Goal: Communication & Community: Share content

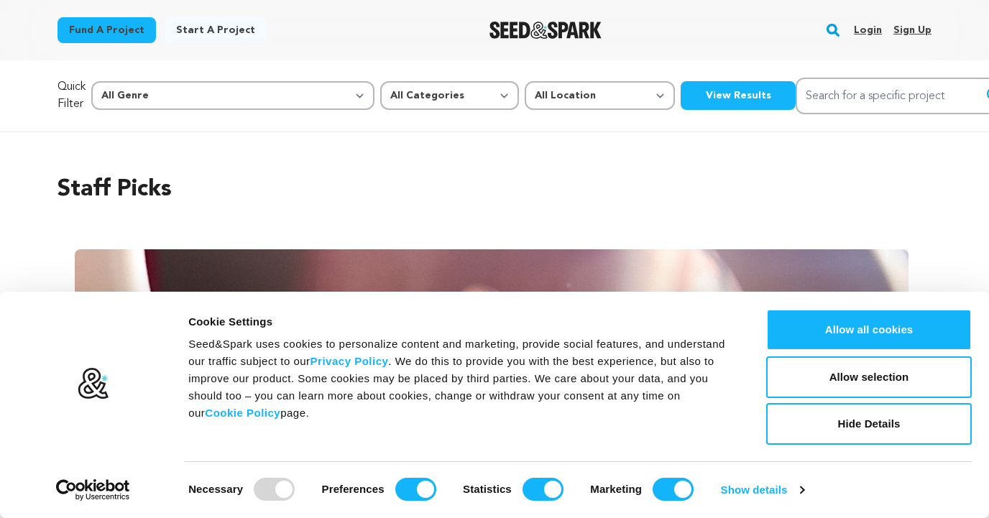
click at [865, 32] on link "Login" at bounding box center [868, 30] width 28 height 23
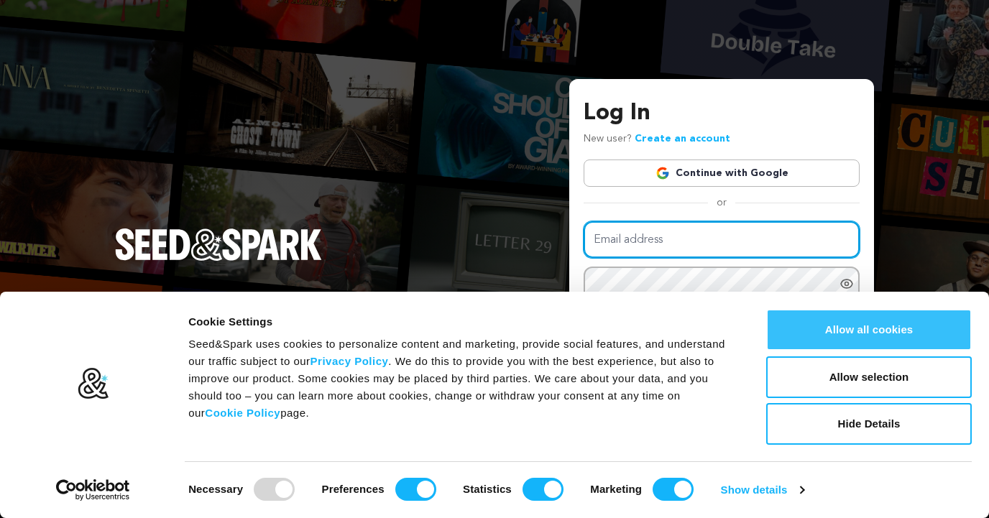
type input "hello@alicemarks.com"
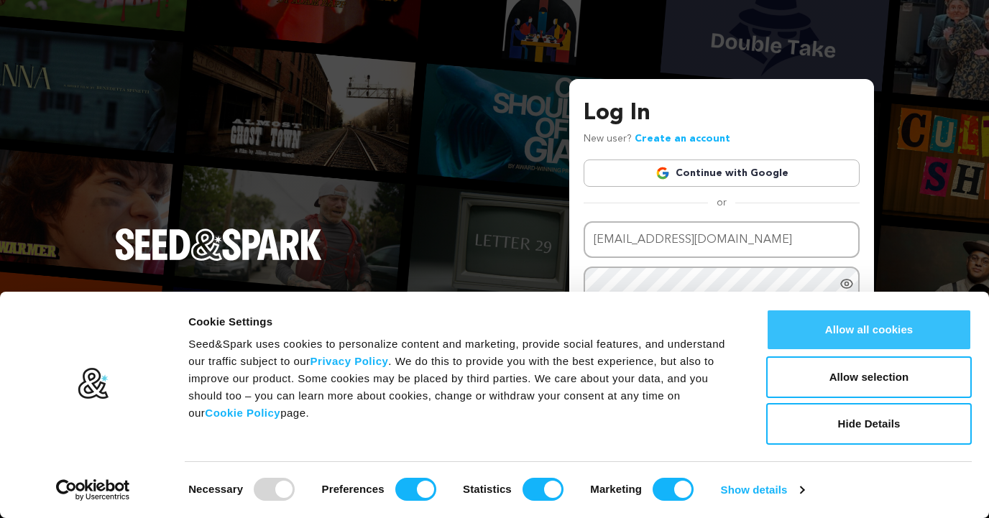
click at [823, 337] on button "Allow all cookies" at bounding box center [869, 330] width 206 height 42
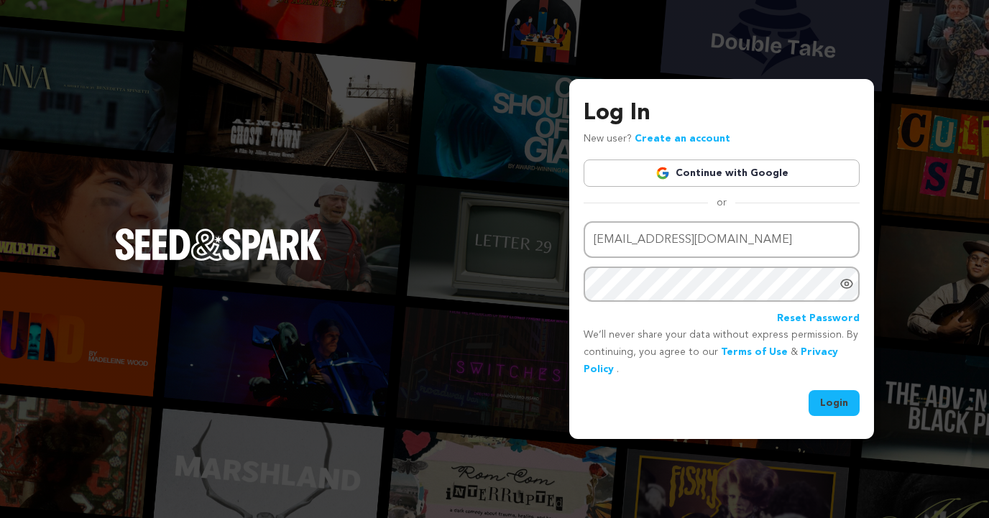
click at [821, 400] on button "Login" at bounding box center [834, 403] width 51 height 26
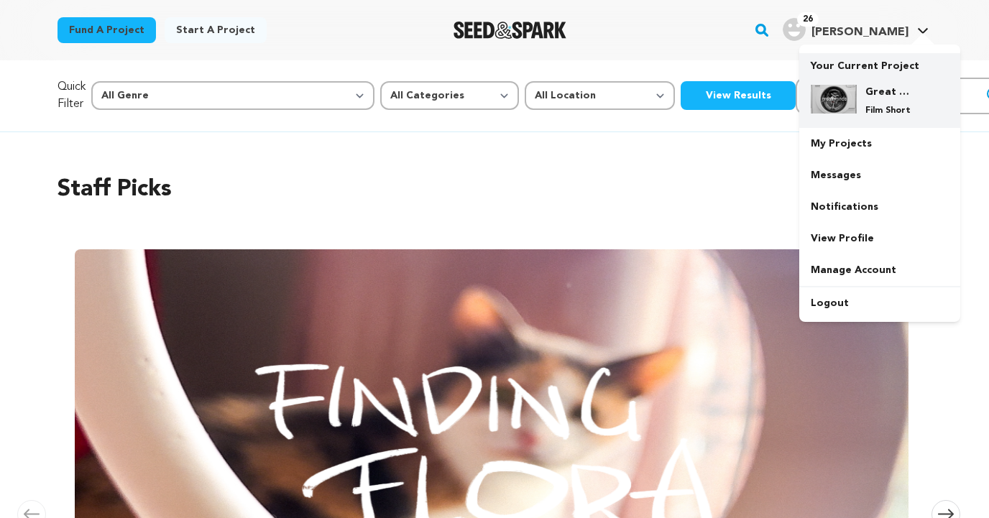
click at [853, 90] on img at bounding box center [834, 99] width 46 height 29
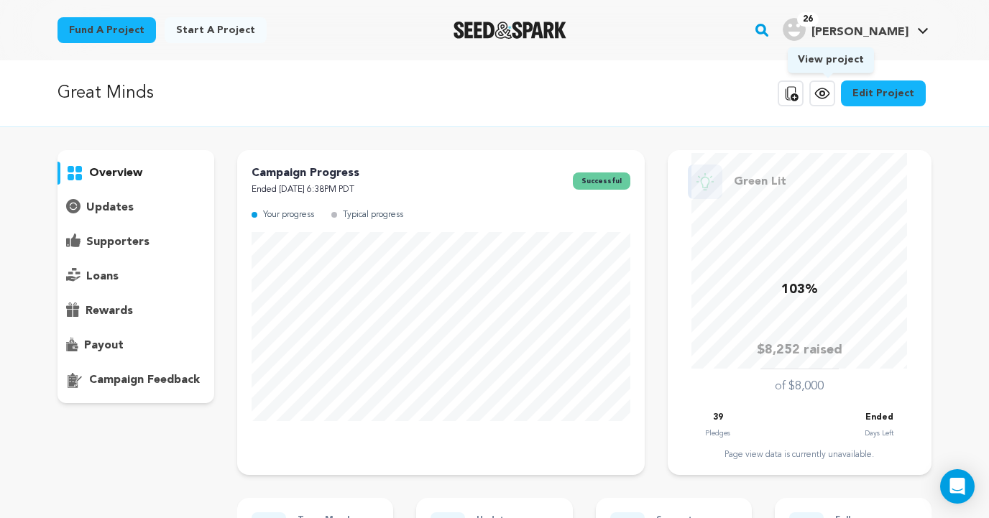
click at [825, 97] on icon at bounding box center [822, 93] width 14 height 10
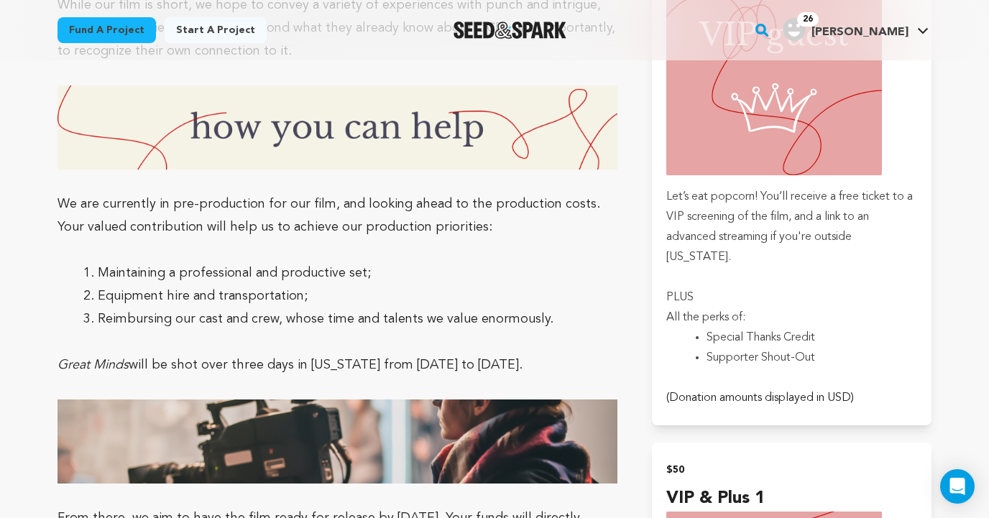
scroll to position [1996, 0]
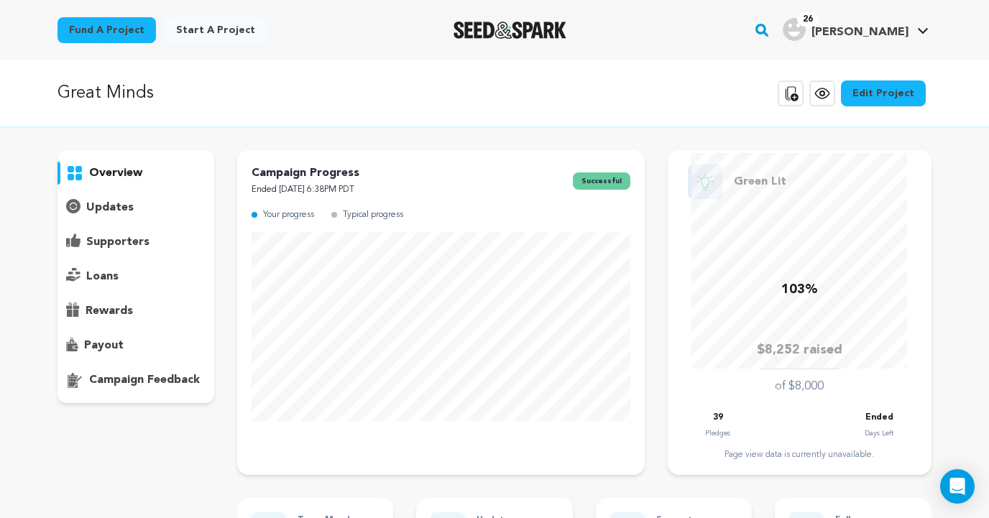
click at [132, 243] on p "supporters" at bounding box center [117, 242] width 63 height 17
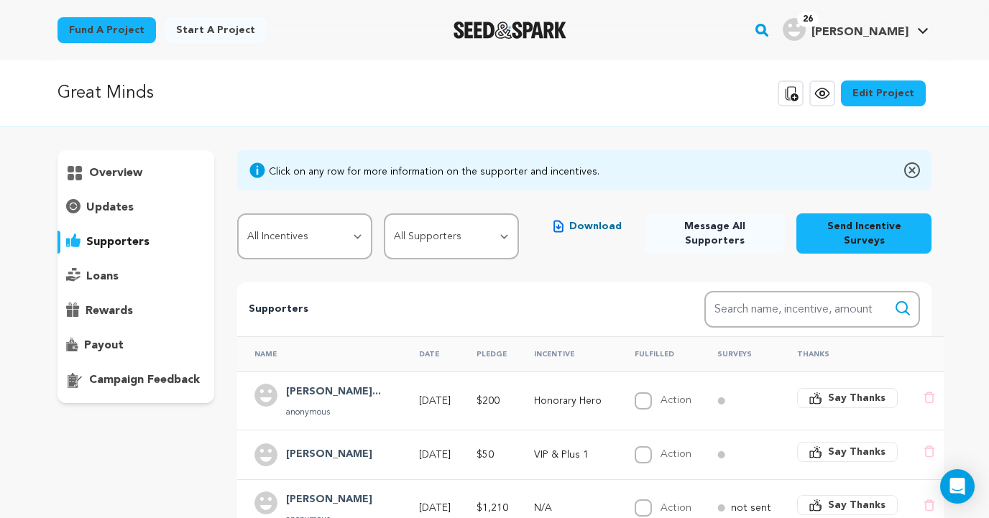
click at [698, 230] on span "Message All Supporters" at bounding box center [714, 233] width 117 height 29
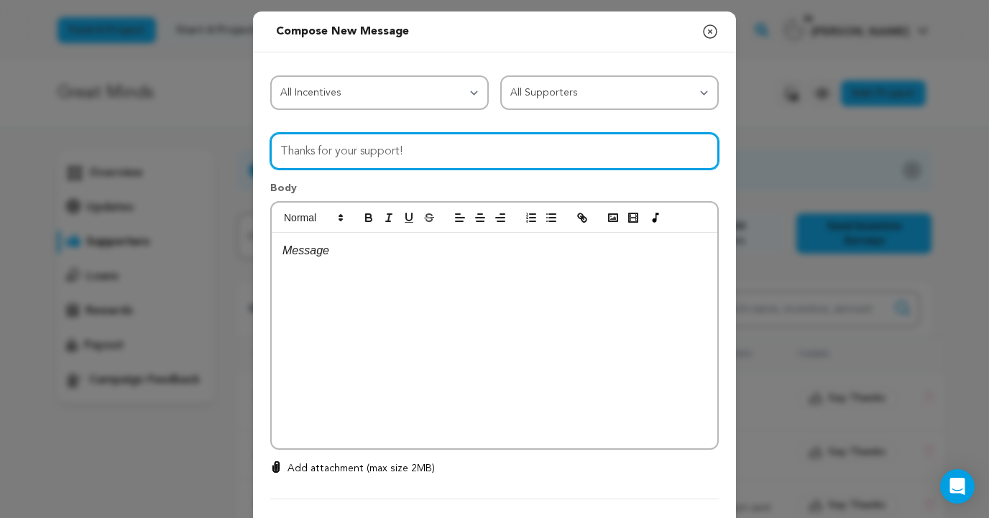
click at [431, 158] on input "Thanks for your support!" at bounding box center [494, 151] width 449 height 37
click at [287, 152] on input "Thanks for your support!" at bounding box center [494, 151] width 449 height 37
click at [280, 152] on input "Thanks for your support!" at bounding box center [494, 151] width 449 height 37
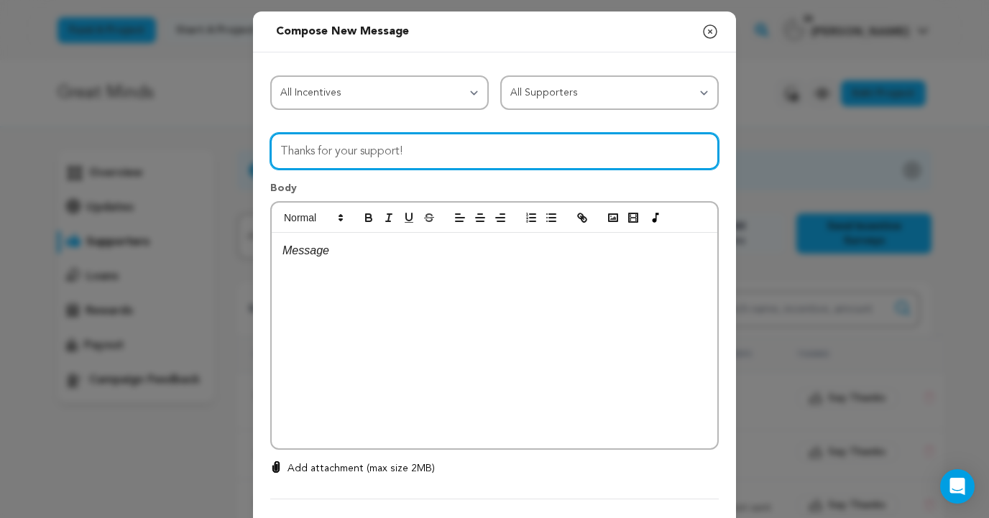
paste input "Great Minds – Exciting Updates"
click at [477, 145] on input "Great Minds – Exciting Updates and Thanks for your support!" at bounding box center [494, 151] width 449 height 37
click at [475, 152] on input "Great Minds – Exciting Updates and A HUGE thank you for your support!" at bounding box center [494, 151] width 449 height 37
drag, startPoint x: 555, startPoint y: 151, endPoint x: 530, endPoint y: 151, distance: 25.2
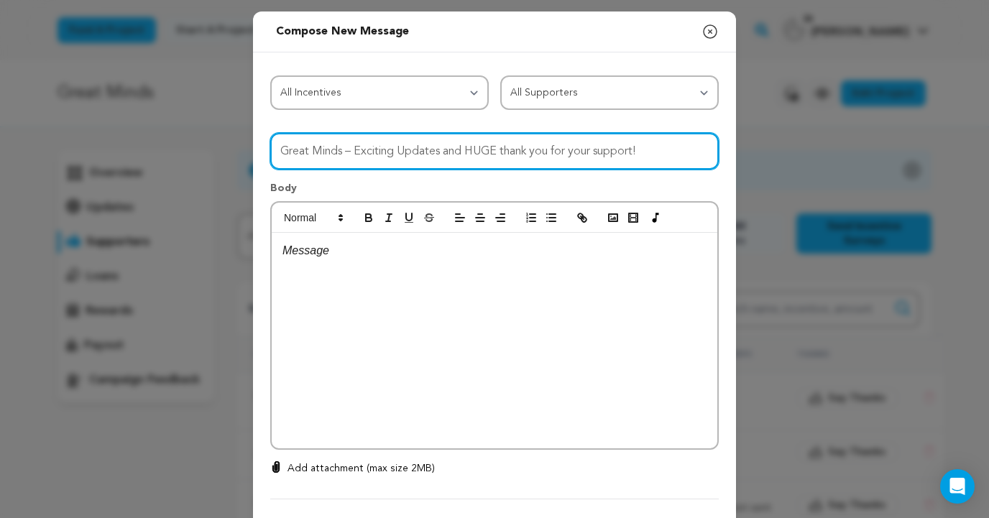
click at [530, 151] on input "Great Minds – Exciting Updates and HUGE thank you for your support!" at bounding box center [494, 151] width 449 height 37
click at [404, 149] on input "Great Minds – Exciting Updates and HUGE thanks for your support!" at bounding box center [494, 151] width 449 height 37
type input "Great Minds – Exciting updates and HUGE thanks for your support!"
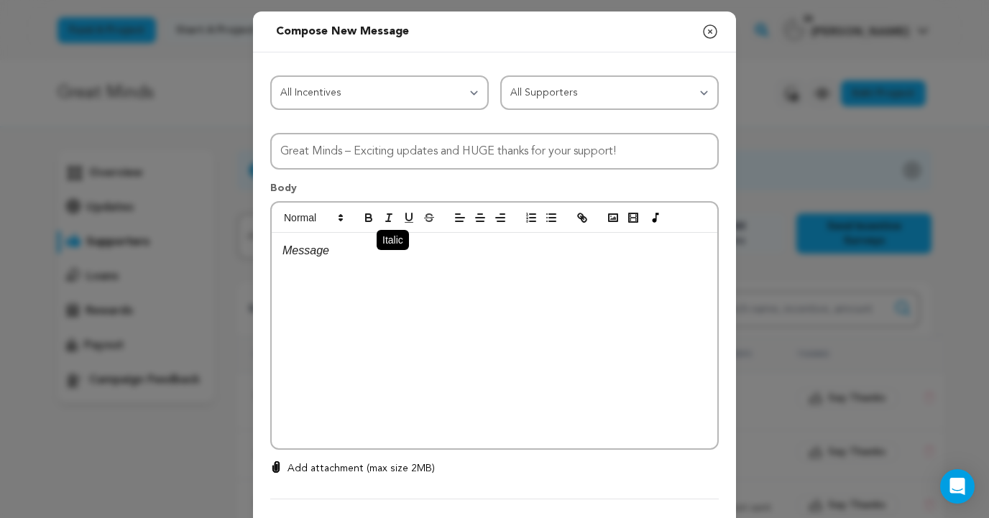
click at [380, 226] on button "button" at bounding box center [389, 217] width 20 height 17
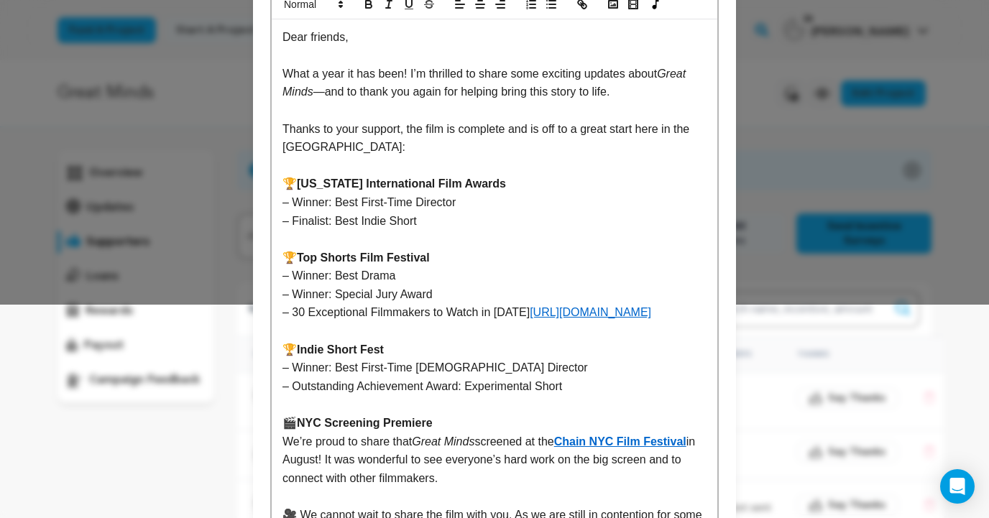
scroll to position [214, 0]
click at [424, 224] on p "– Finalist: Best Indie Short" at bounding box center [495, 220] width 424 height 19
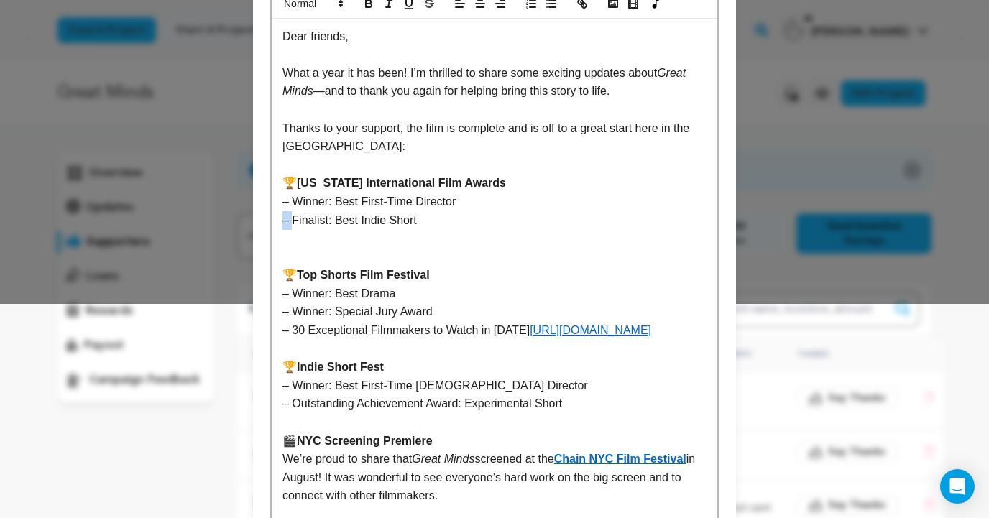
drag, startPoint x: 293, startPoint y: 222, endPoint x: 278, endPoint y: 222, distance: 15.1
click at [278, 222] on div "Dear friends, What a year it has been! I’m thrilled to share some exciting upda…" at bounding box center [495, 423] width 446 height 809
copy p "–"
click at [291, 234] on p at bounding box center [495, 238] width 424 height 19
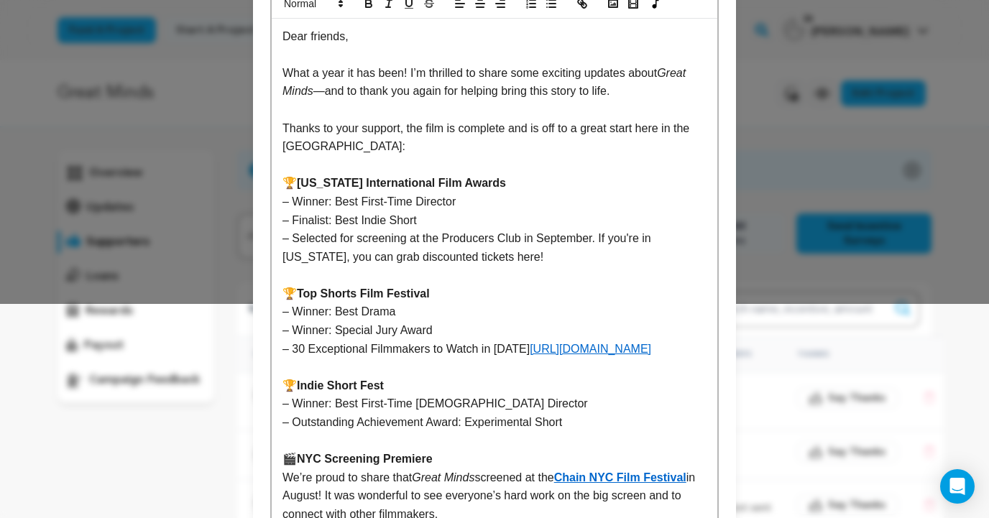
click at [470, 253] on p "– Selected for screening at the Producers Club in September. If you're in [US_S…" at bounding box center [495, 247] width 424 height 37
drag, startPoint x: 513, startPoint y: 260, endPoint x: 312, endPoint y: 260, distance: 200.6
click at [312, 260] on p "– Selected for screening at the Producers Club in September. If you're in [US_S…" at bounding box center [495, 247] width 424 height 37
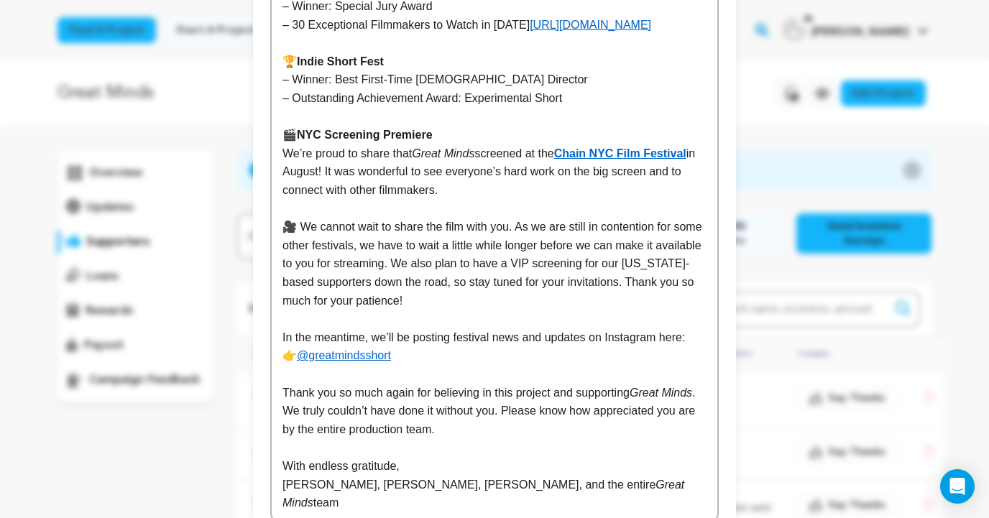
scroll to position [542, 0]
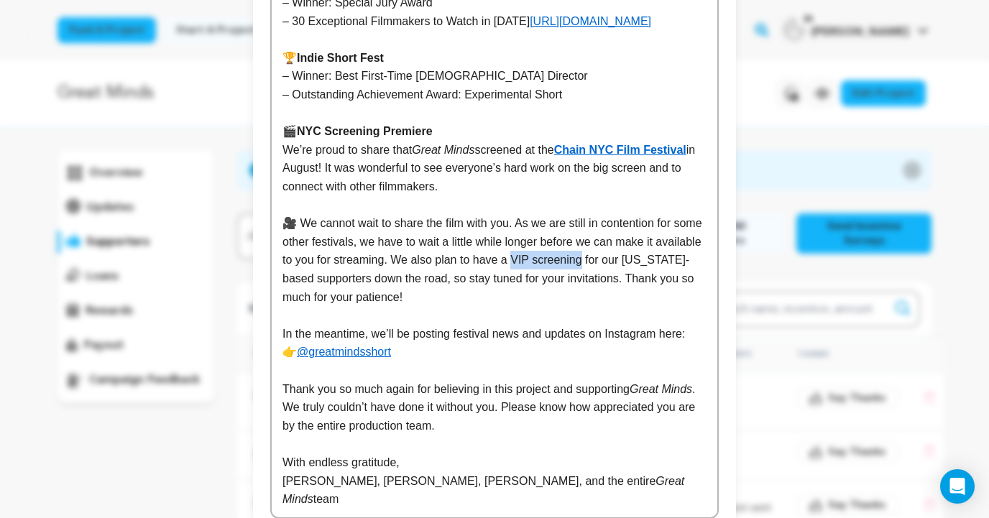
drag, startPoint x: 632, startPoint y: 281, endPoint x: 562, endPoint y: 281, distance: 70.5
click at [562, 281] on p "🎥 We cannot wait to share the film with you. As we are still in contention for …" at bounding box center [495, 260] width 424 height 92
click at [384, 280] on p "🎥 We cannot wait to share the film with you. As we are still in contention for …" at bounding box center [495, 260] width 424 height 92
click at [324, 404] on p "Again, Thank you for believing in this project and supporting Great Minds . We …" at bounding box center [495, 407] width 424 height 55
click at [443, 436] on p "Again, thank you for believing in this project and supporting Great Minds . We …" at bounding box center [495, 407] width 424 height 55
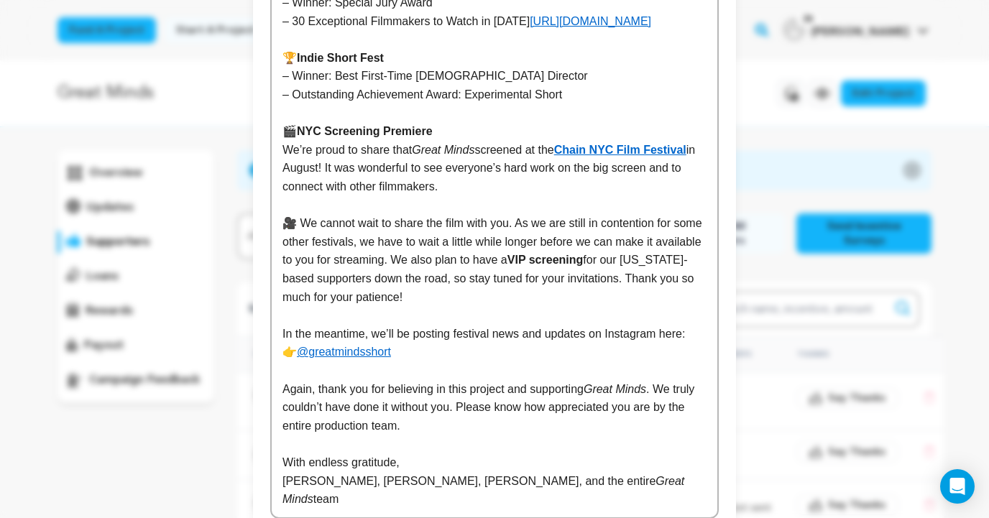
click at [559, 436] on p "Again, thank you for believing in this project and supporting Great Minds . We …" at bounding box center [495, 407] width 424 height 55
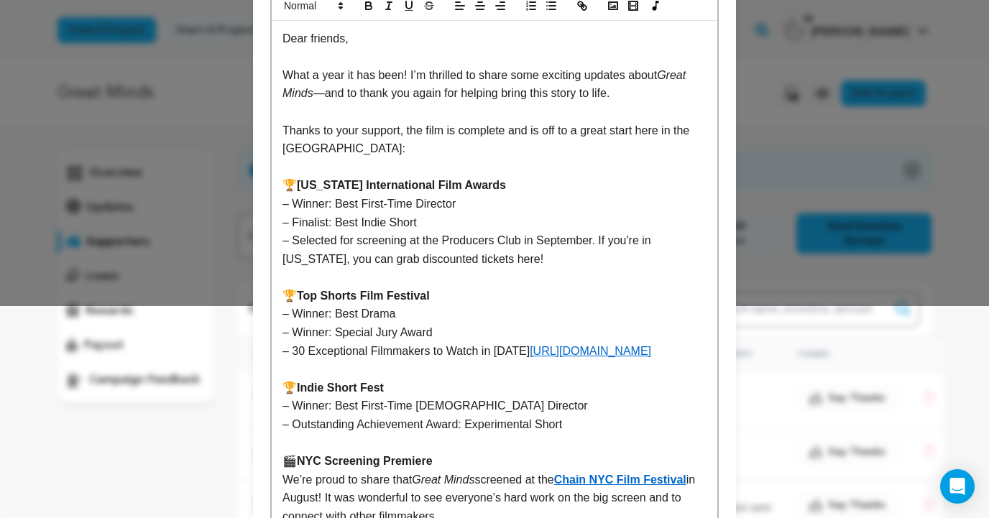
scroll to position [205, 0]
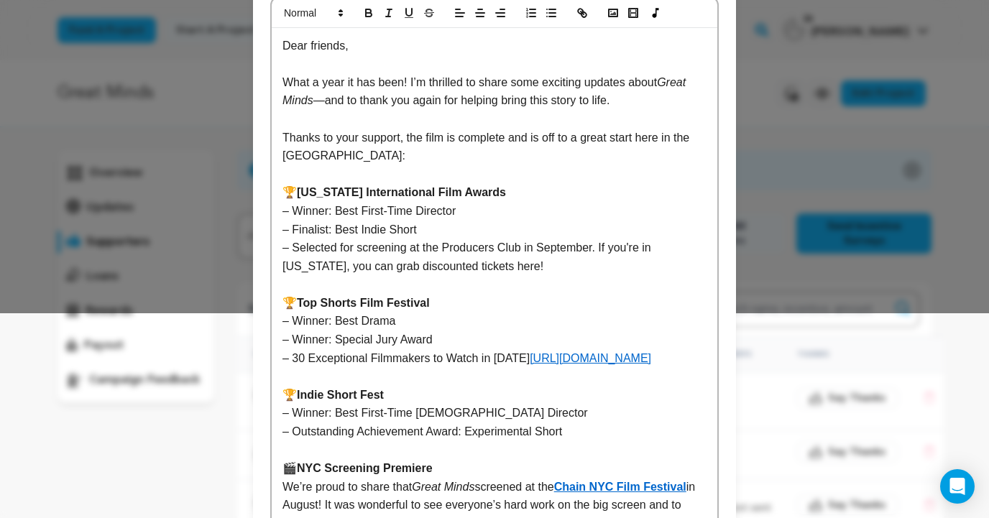
click at [548, 268] on p "– Selected for screening at the Producers Club in September. If you're in [US_S…" at bounding box center [495, 257] width 424 height 37
click at [424, 262] on p "– Selected for screening at the Producers Club in September. If you're in [US_S…" at bounding box center [495, 257] width 424 height 37
click at [459, 261] on p "– Selected for screening at the Producers Club in September. If you're in [US_S…" at bounding box center [495, 257] width 424 height 37
click at [386, 266] on p "– Selected for screening at the Producers Club in September. If you're in [US_S…" at bounding box center [495, 257] width 424 height 37
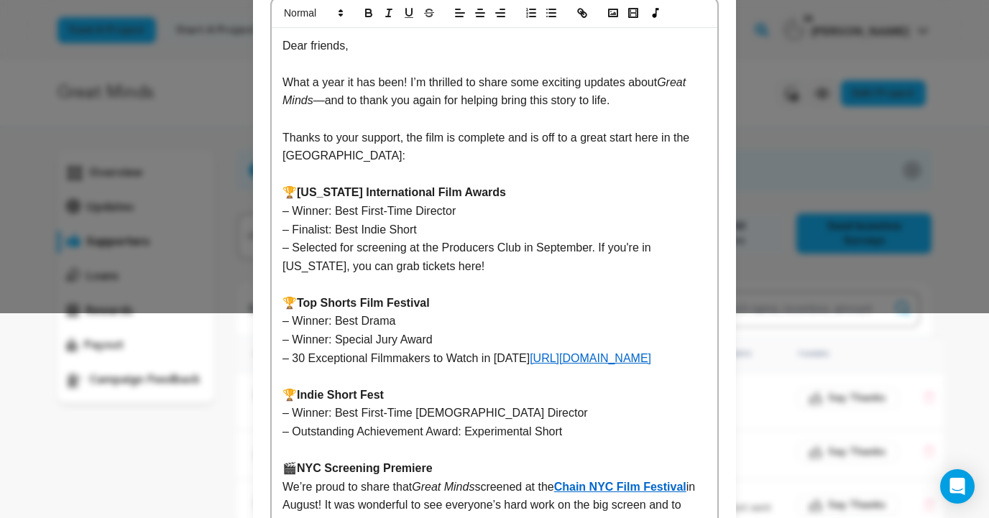
click at [448, 267] on p "– Selected for screening at the Producers Club in September. If you're in [US_S…" at bounding box center [495, 257] width 424 height 37
drag, startPoint x: 541, startPoint y: 284, endPoint x: 452, endPoint y: 271, distance: 90.1
click at [452, 271] on p "– Selected for screening at the Producers Club in September. If you're in [US_S…" at bounding box center [495, 257] width 424 height 37
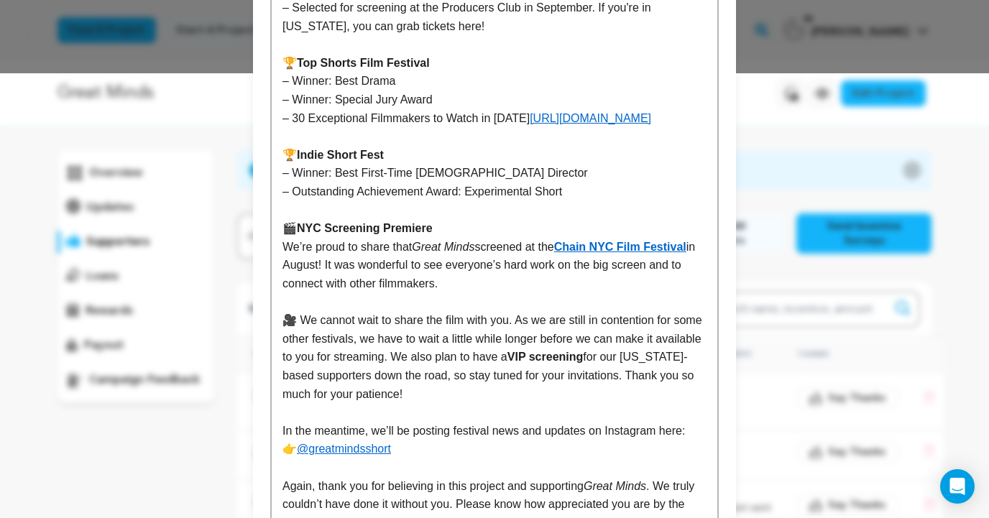
scroll to position [214, 0]
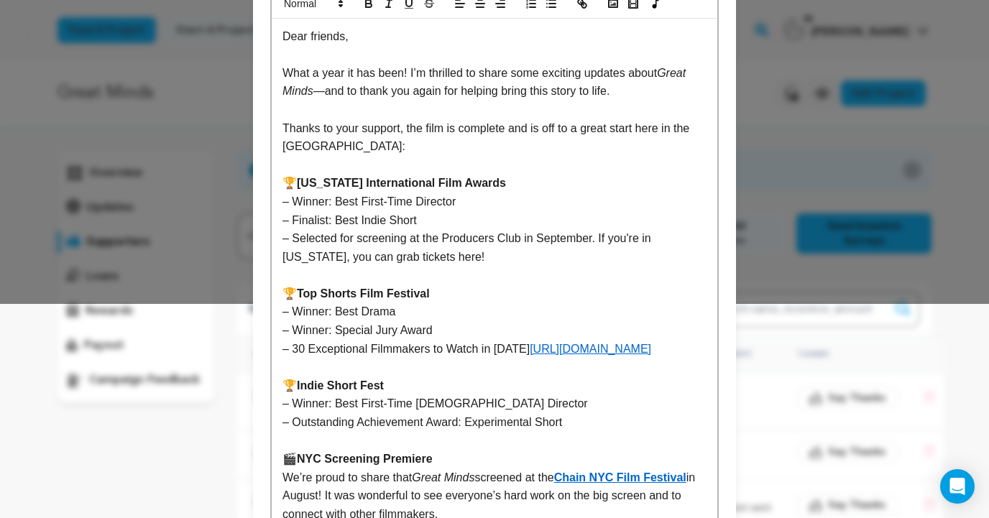
click at [434, 256] on p "– Selected for screening at the Producers Club in September. If you're in [US_S…" at bounding box center [495, 247] width 424 height 37
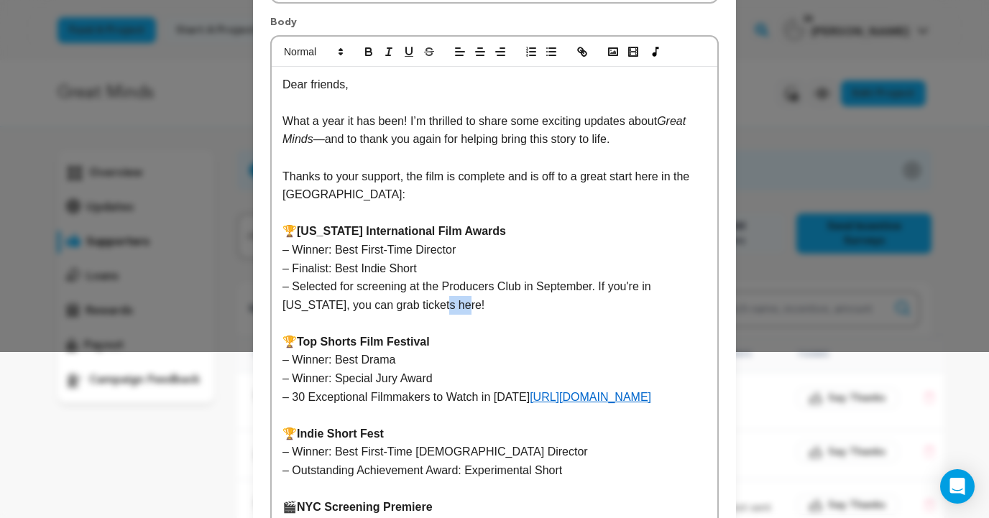
scroll to position [154, 0]
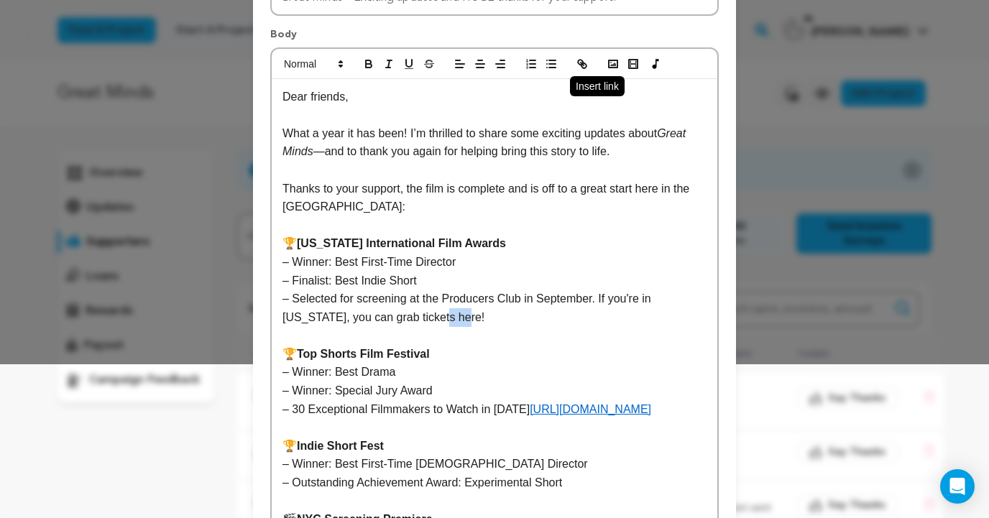
click at [584, 69] on icon "button" at bounding box center [582, 64] width 13 height 13
click at [492, 321] on p "– Selected for screening at the Producers Club in September. If you're in [US_S…" at bounding box center [495, 308] width 424 height 37
drag, startPoint x: 587, startPoint y: 431, endPoint x: 283, endPoint y: 429, distance: 303.4
click at [530, 416] on link "[URL][DOMAIN_NAME]" at bounding box center [591, 409] width 122 height 12
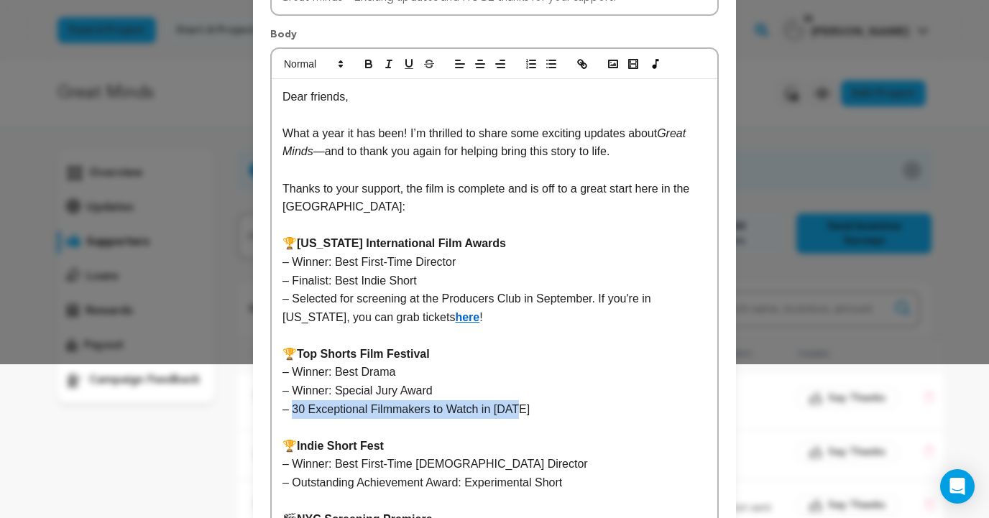
drag, startPoint x: 523, startPoint y: 408, endPoint x: 293, endPoint y: 411, distance: 229.4
click at [293, 411] on p "– 30 Exceptional Filmmakers to Watch in [DATE]" at bounding box center [495, 410] width 424 height 19
click at [577, 63] on icon "button" at bounding box center [582, 64] width 13 height 13
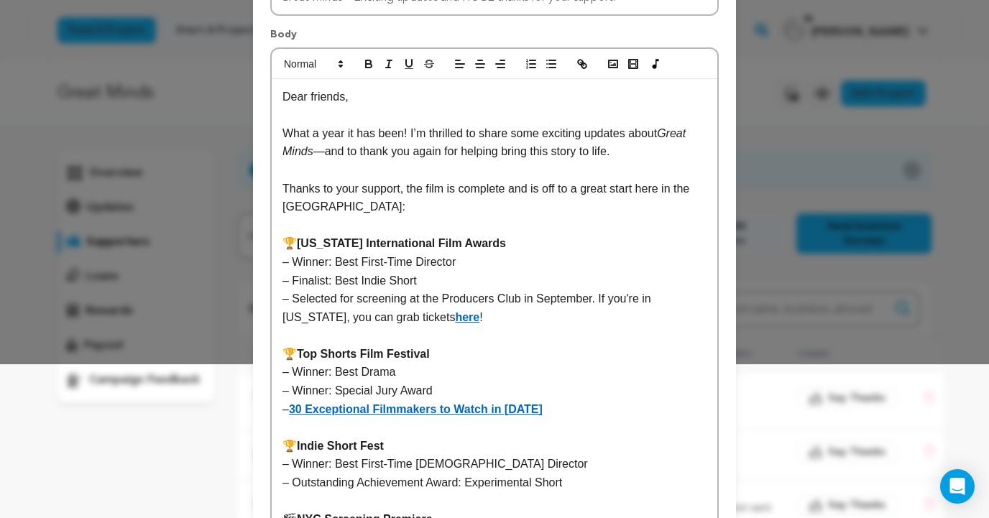
click at [341, 377] on p "– Winner: Best Drama" at bounding box center [495, 372] width 424 height 19
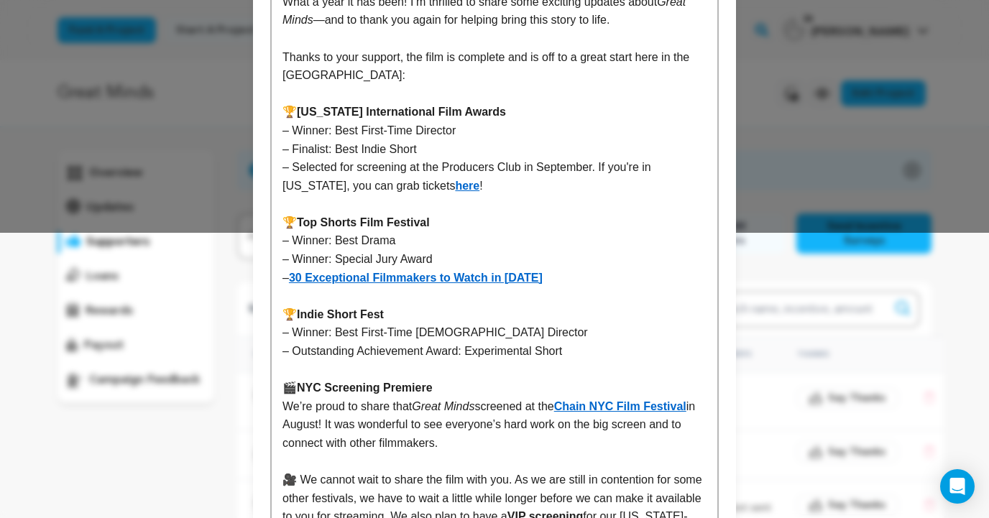
scroll to position [275, 0]
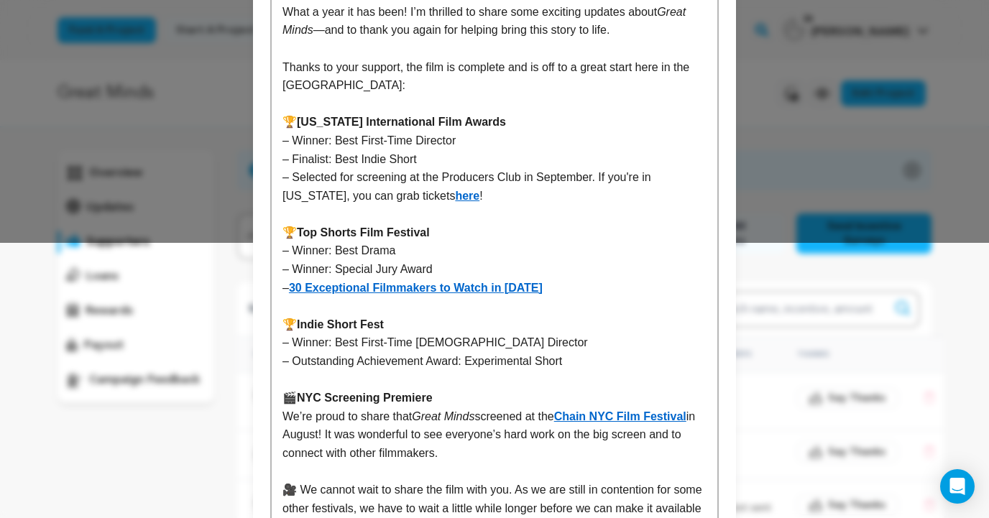
click at [526, 178] on p "– Selected for screening at the Producers Club in September. If you're in [US_S…" at bounding box center [495, 186] width 424 height 37
drag, startPoint x: 663, startPoint y: 179, endPoint x: 654, endPoint y: 179, distance: 8.6
click at [662, 179] on p "– Selected for screening at the Producers Club in [US_STATE] in September. If y…" at bounding box center [495, 186] width 424 height 37
click at [594, 178] on p "– Selected for screening at the Producers Club in [US_STATE] in September. If y…" at bounding box center [495, 186] width 424 height 37
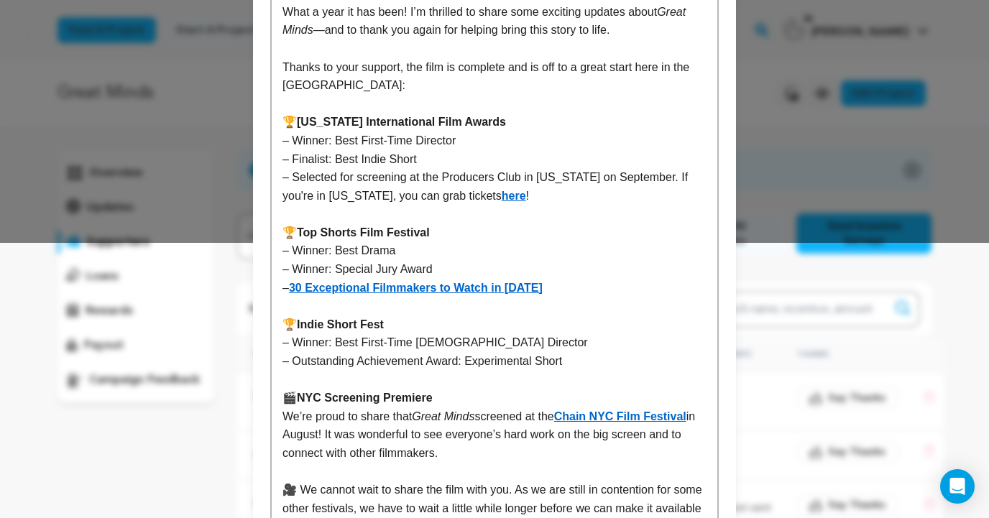
click at [665, 176] on p "– Selected for screening at the Producers Club in [US_STATE] on September. If y…" at bounding box center [495, 186] width 424 height 37
drag, startPoint x: 379, startPoint y: 198, endPoint x: 331, endPoint y: 198, distance: 47.5
click at [331, 198] on p "– Selected for screening at the Producers Club in [US_STATE] on [DATE]. If you'…" at bounding box center [495, 186] width 424 height 37
drag, startPoint x: 399, startPoint y: 198, endPoint x: 362, endPoint y: 198, distance: 37.4
click at [362, 198] on p "– Selected for screening at the Producers Club in [US_STATE] on [DATE]. If you'…" at bounding box center [495, 186] width 424 height 37
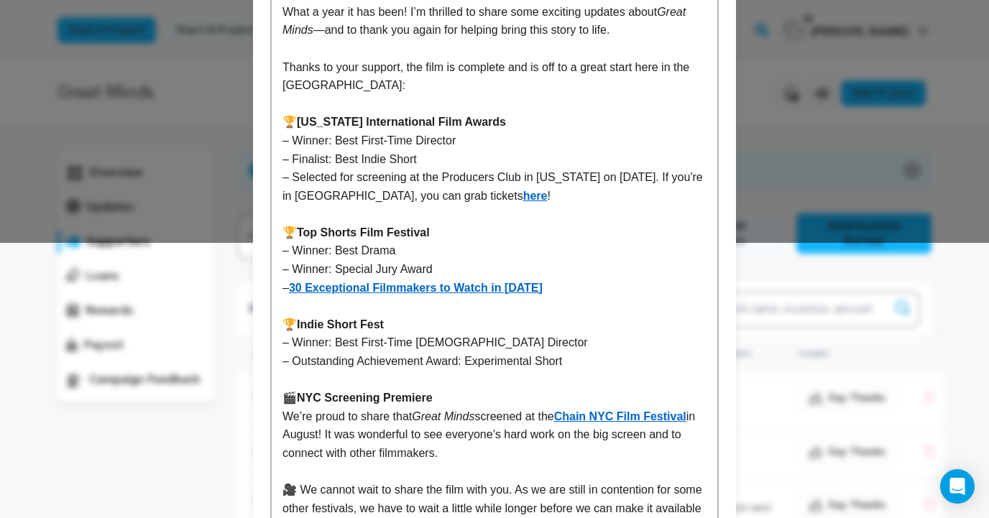
click at [390, 157] on p "– Finalist: Best Indie Short" at bounding box center [495, 159] width 424 height 19
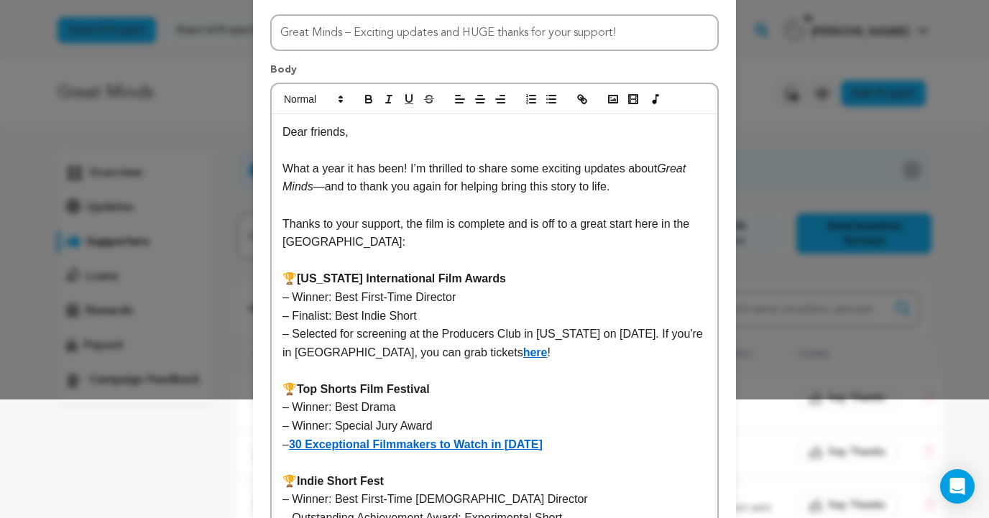
scroll to position [117, 0]
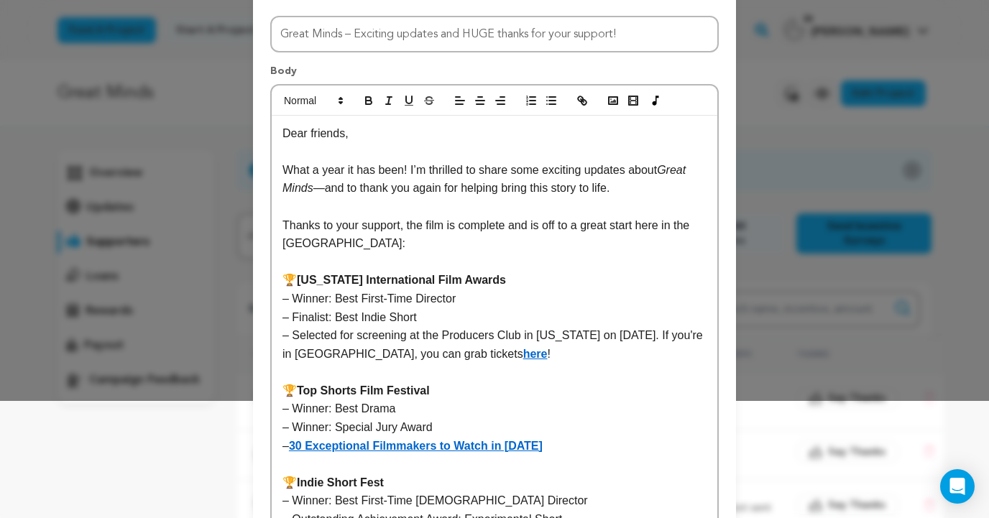
click at [421, 169] on p "What a year it has been! I’m thrilled to share some exciting updates about Grea…" at bounding box center [495, 179] width 424 height 37
click at [360, 189] on p "What a year it has been! We're thrilled to share some exciting updates about Gr…" at bounding box center [495, 179] width 424 height 37
click at [356, 189] on p "What a year it has been! We're thrilled to share some exciting updates about Gr…" at bounding box center [495, 179] width 424 height 37
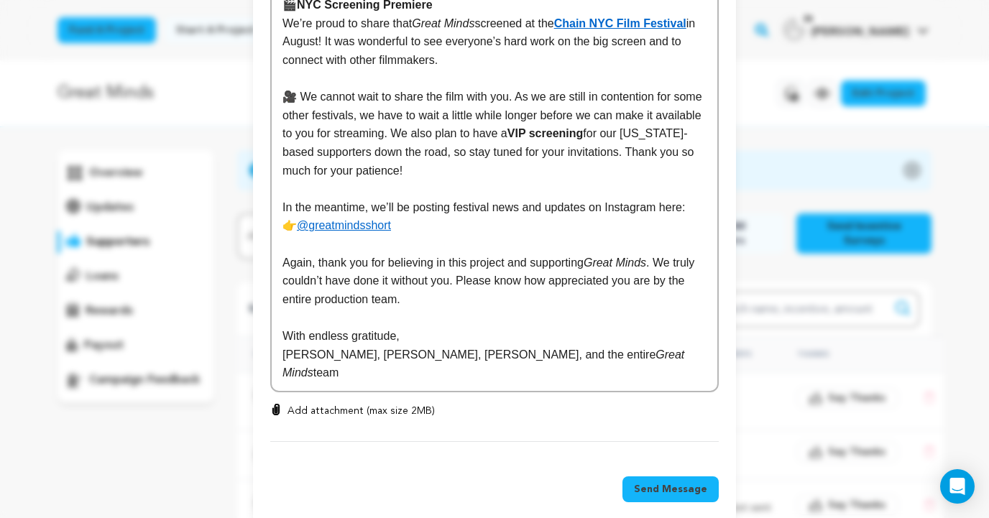
scroll to position [649, 0]
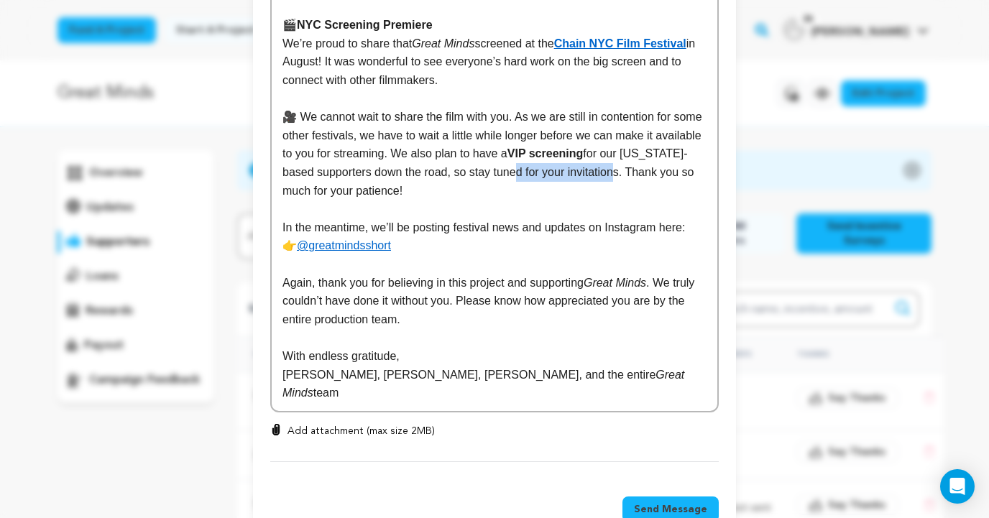
drag, startPoint x: 654, startPoint y: 178, endPoint x: 557, endPoint y: 178, distance: 97.8
click at [557, 178] on p "🎥 We cannot wait to share the film with you. As we are still in contention for …" at bounding box center [495, 154] width 424 height 92
click at [560, 157] on strong "VIP screening" at bounding box center [546, 153] width 76 height 12
click at [544, 207] on p at bounding box center [495, 209] width 424 height 19
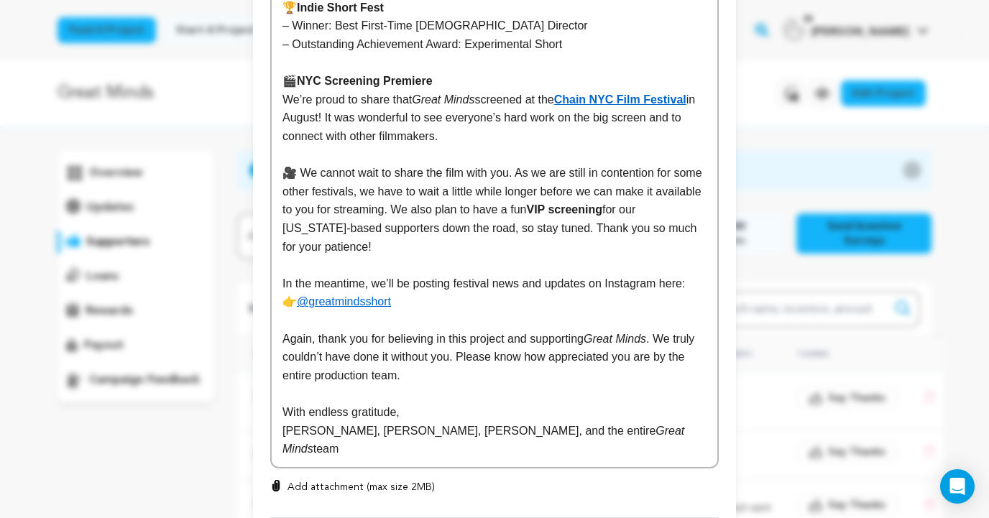
scroll to position [669, 0]
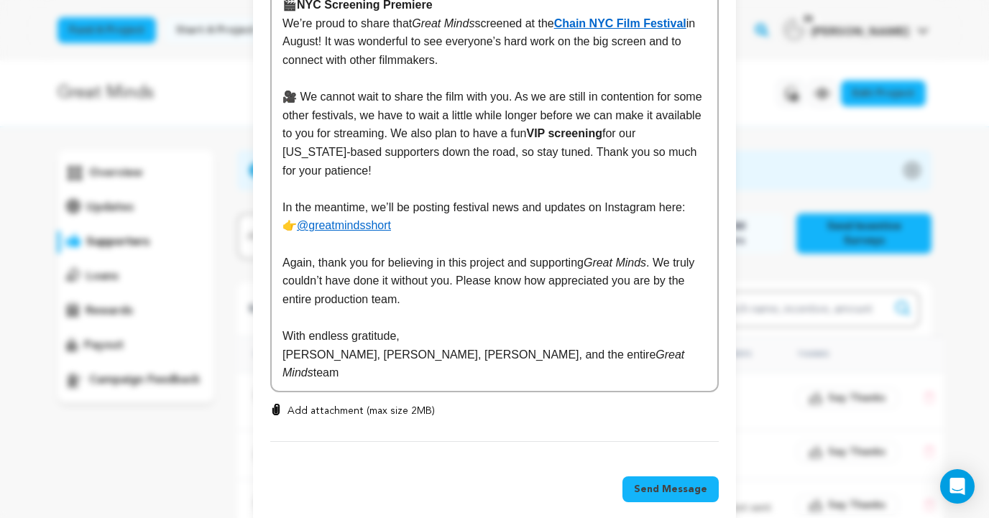
click at [651, 482] on span "Send Message" at bounding box center [670, 489] width 73 height 14
